Goal: Task Accomplishment & Management: Complete application form

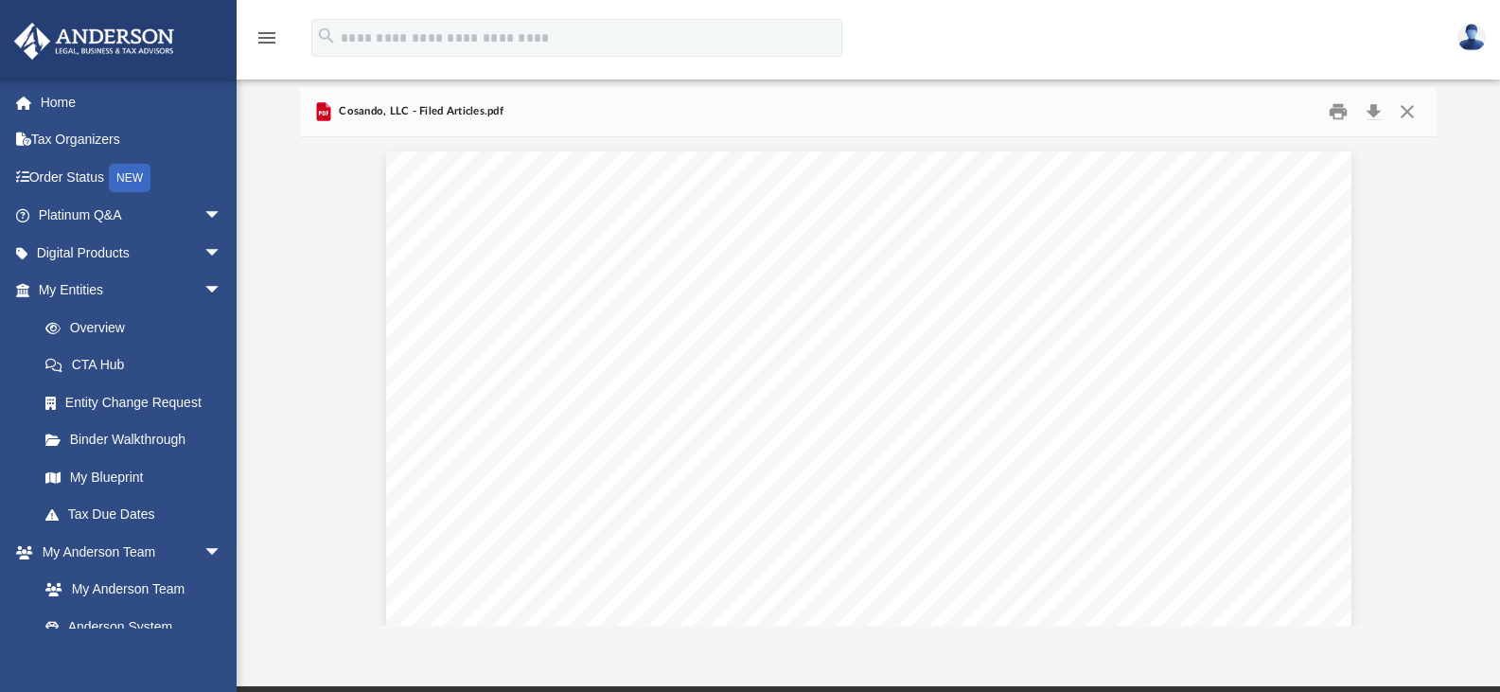
scroll to position [416, 1122]
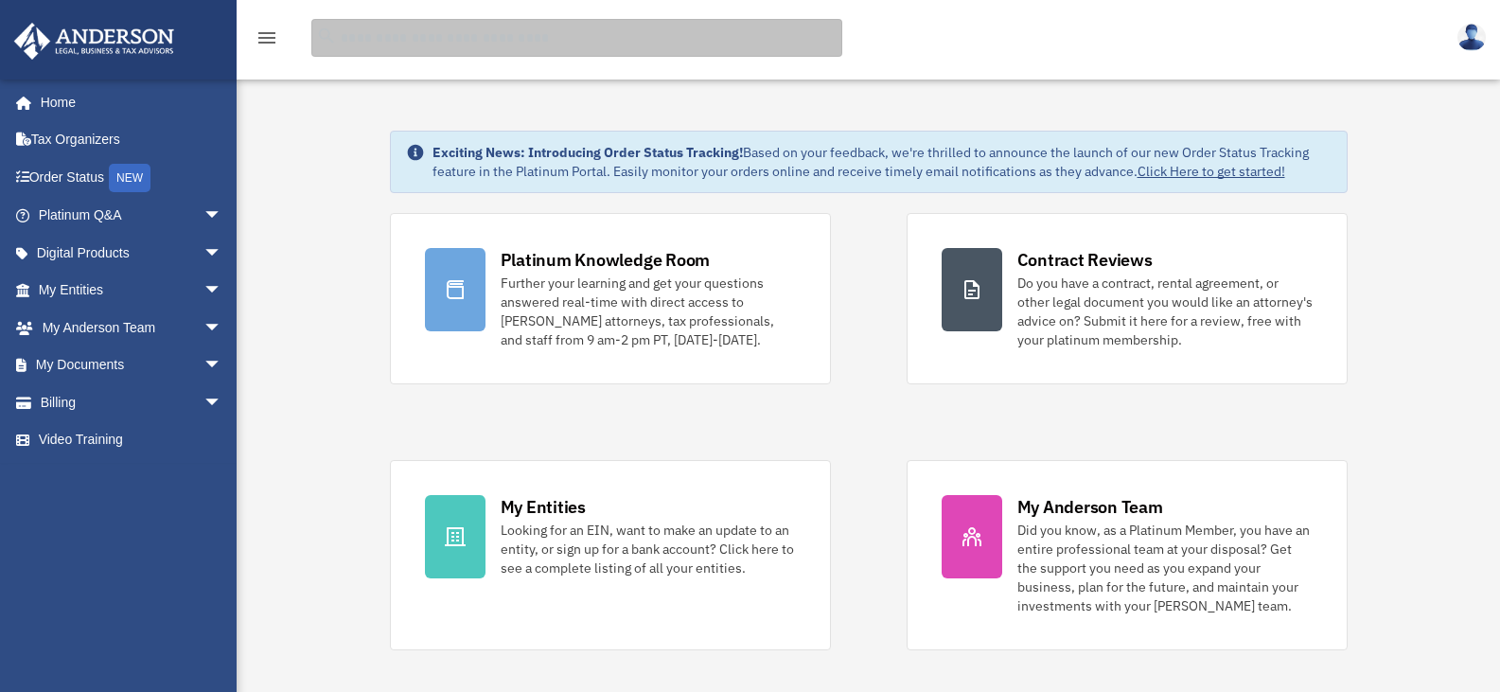
click at [405, 48] on input "search" at bounding box center [576, 38] width 531 height 38
type input "******"
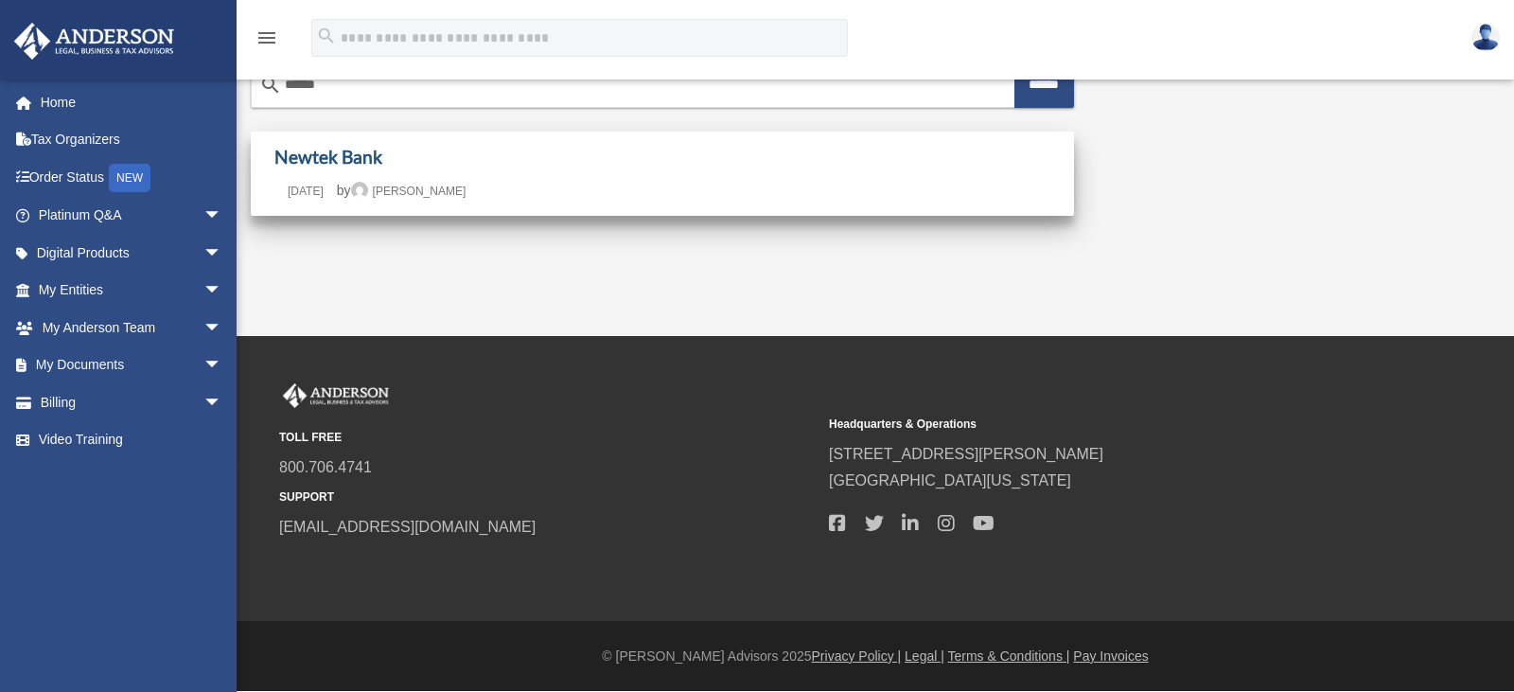
click at [355, 161] on link "Newtek Bank" at bounding box center [328, 157] width 108 height 22
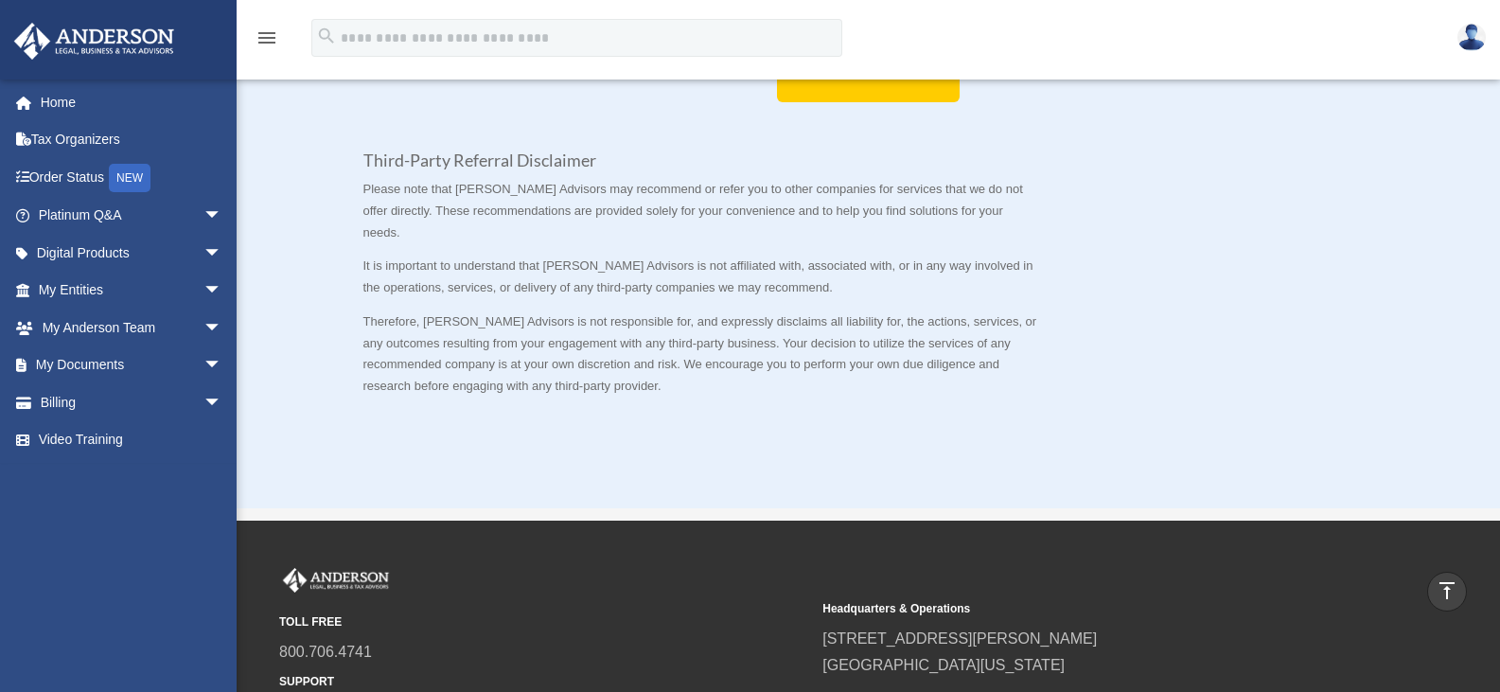
scroll to position [1041, 0]
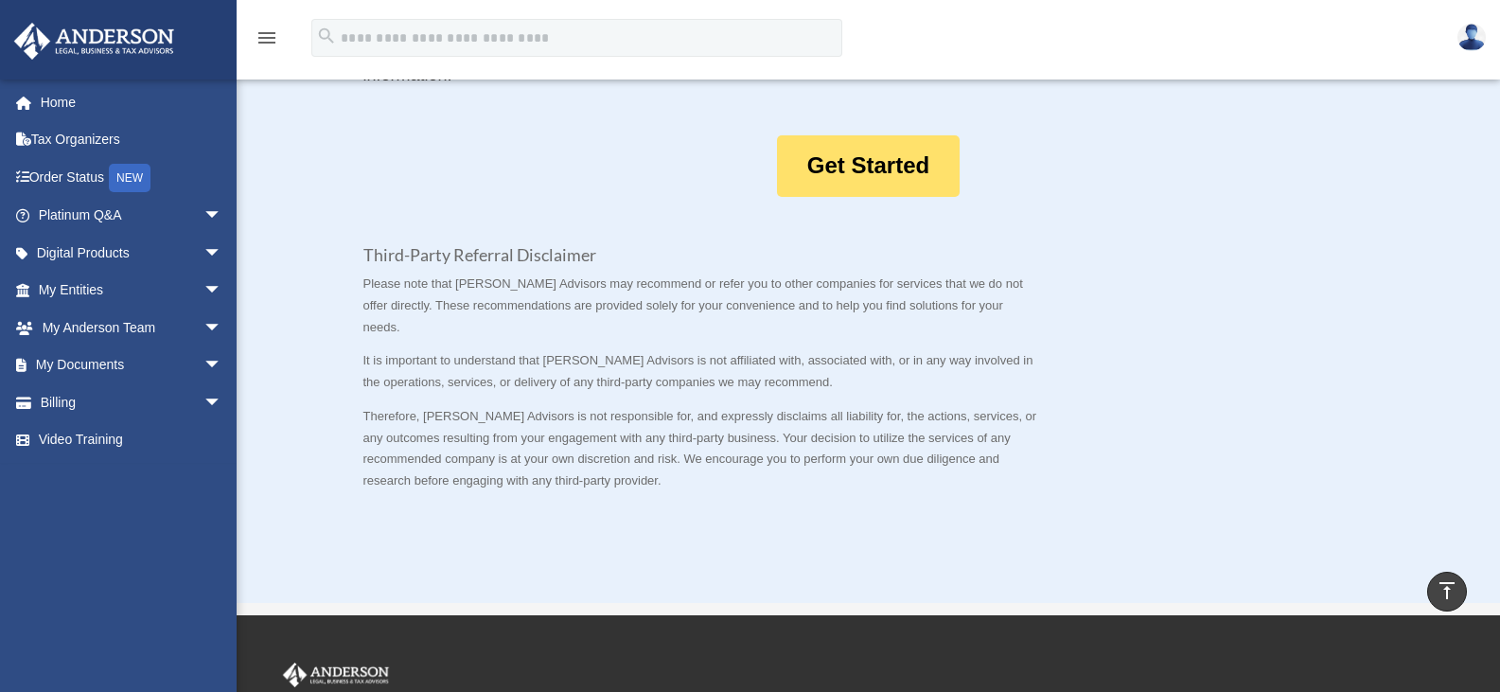
click at [887, 197] on link "Get Started" at bounding box center [868, 166] width 183 height 62
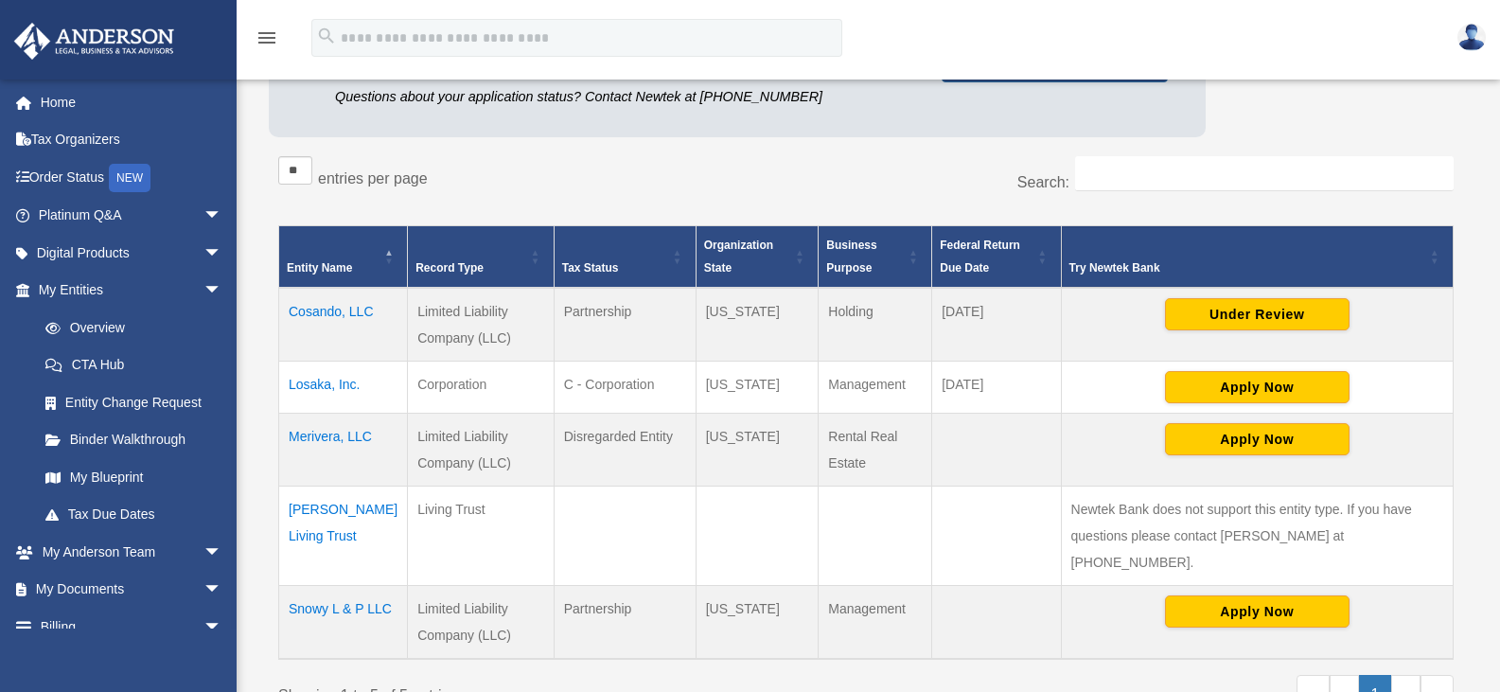
scroll to position [379, 0]
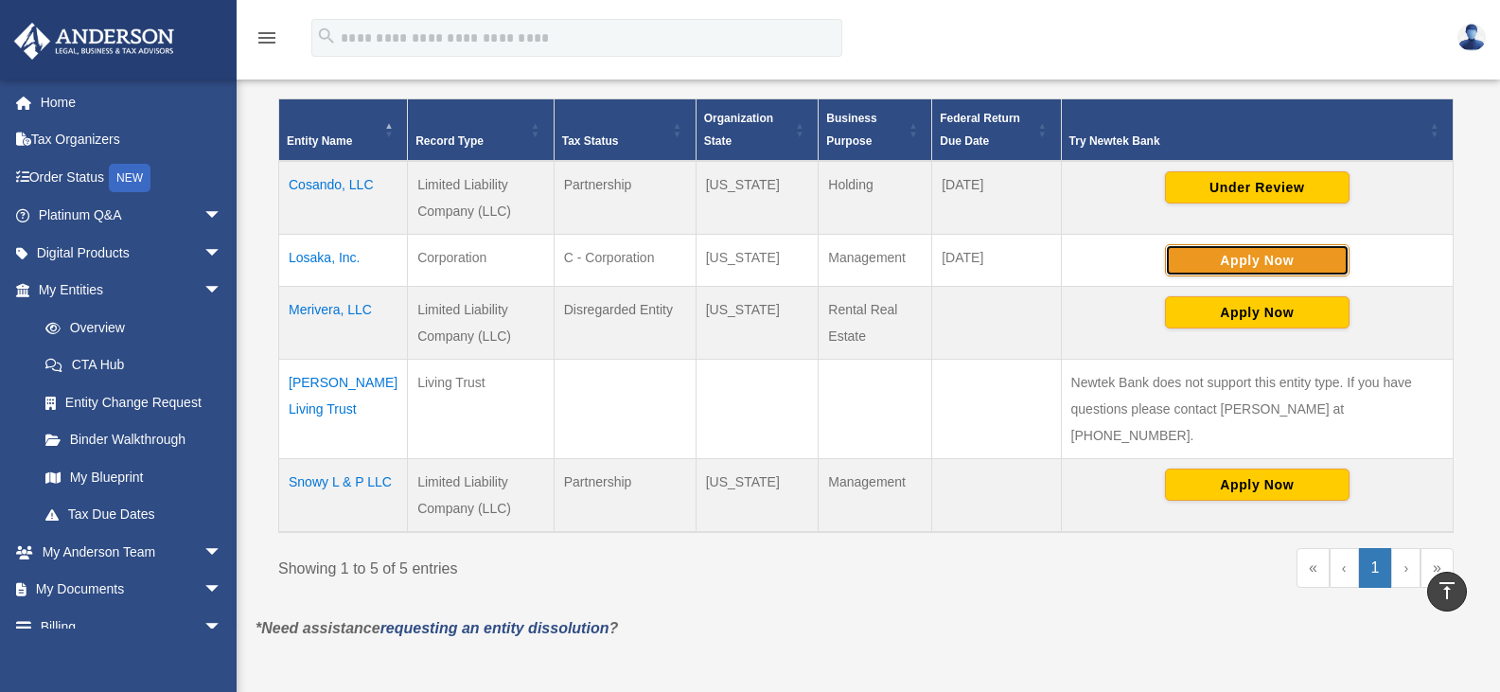
click at [1251, 266] on button "Apply Now" at bounding box center [1257, 260] width 185 height 32
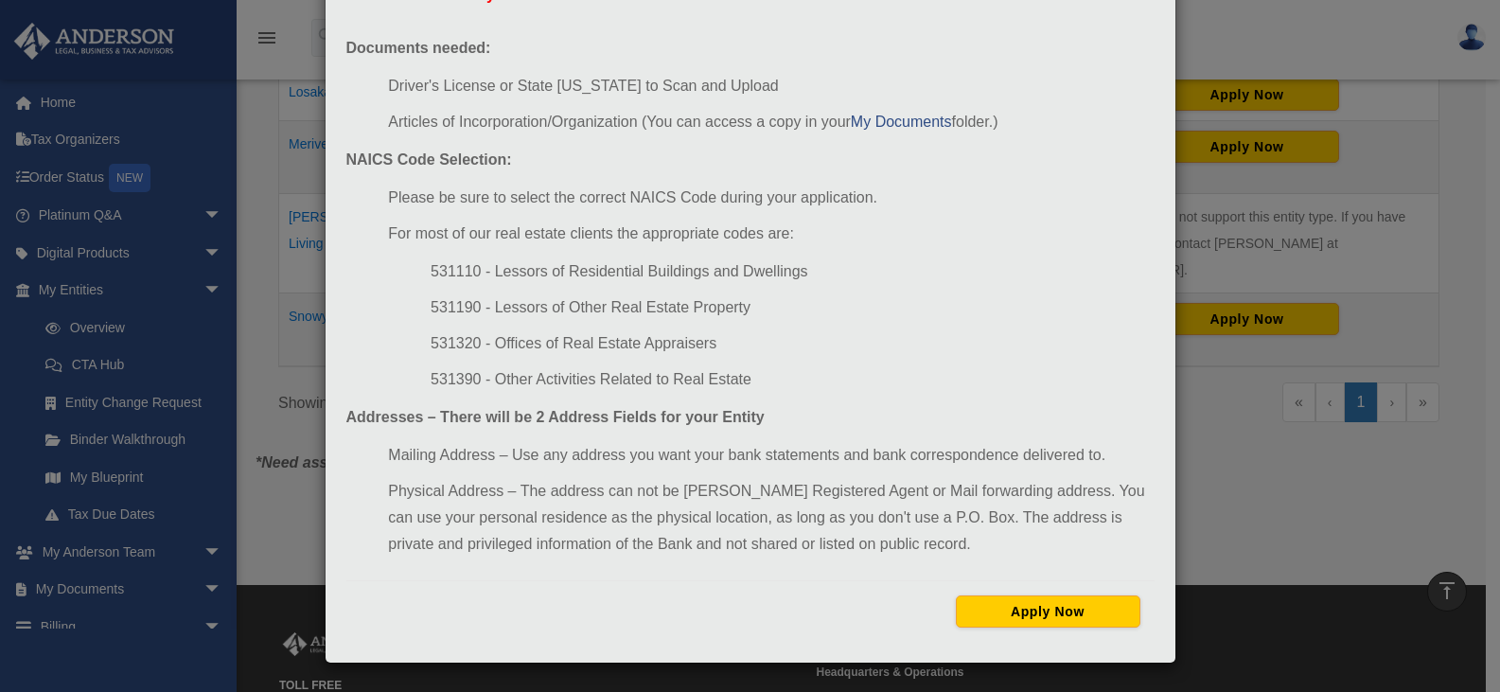
scroll to position [757, 0]
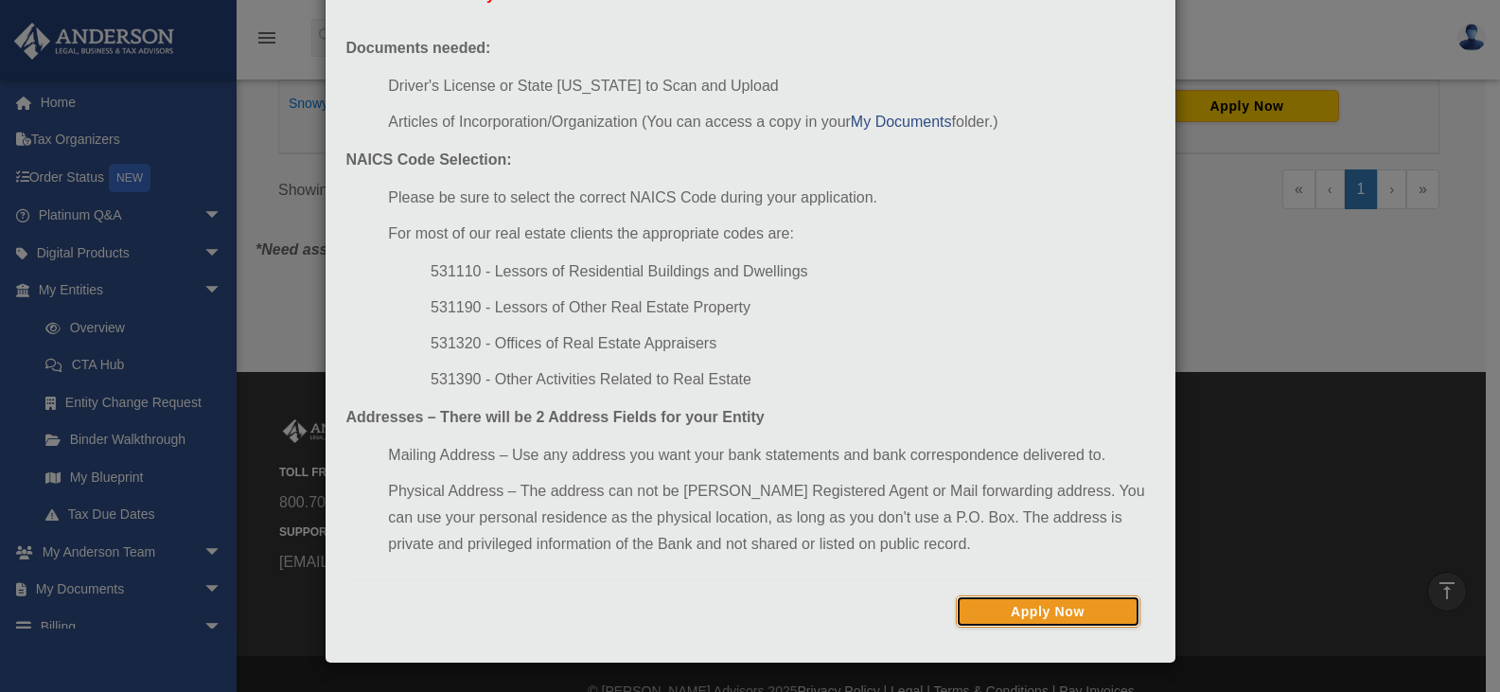
click at [1052, 619] on button "Apply Now" at bounding box center [1048, 611] width 185 height 32
